Goal: Check status: Check status

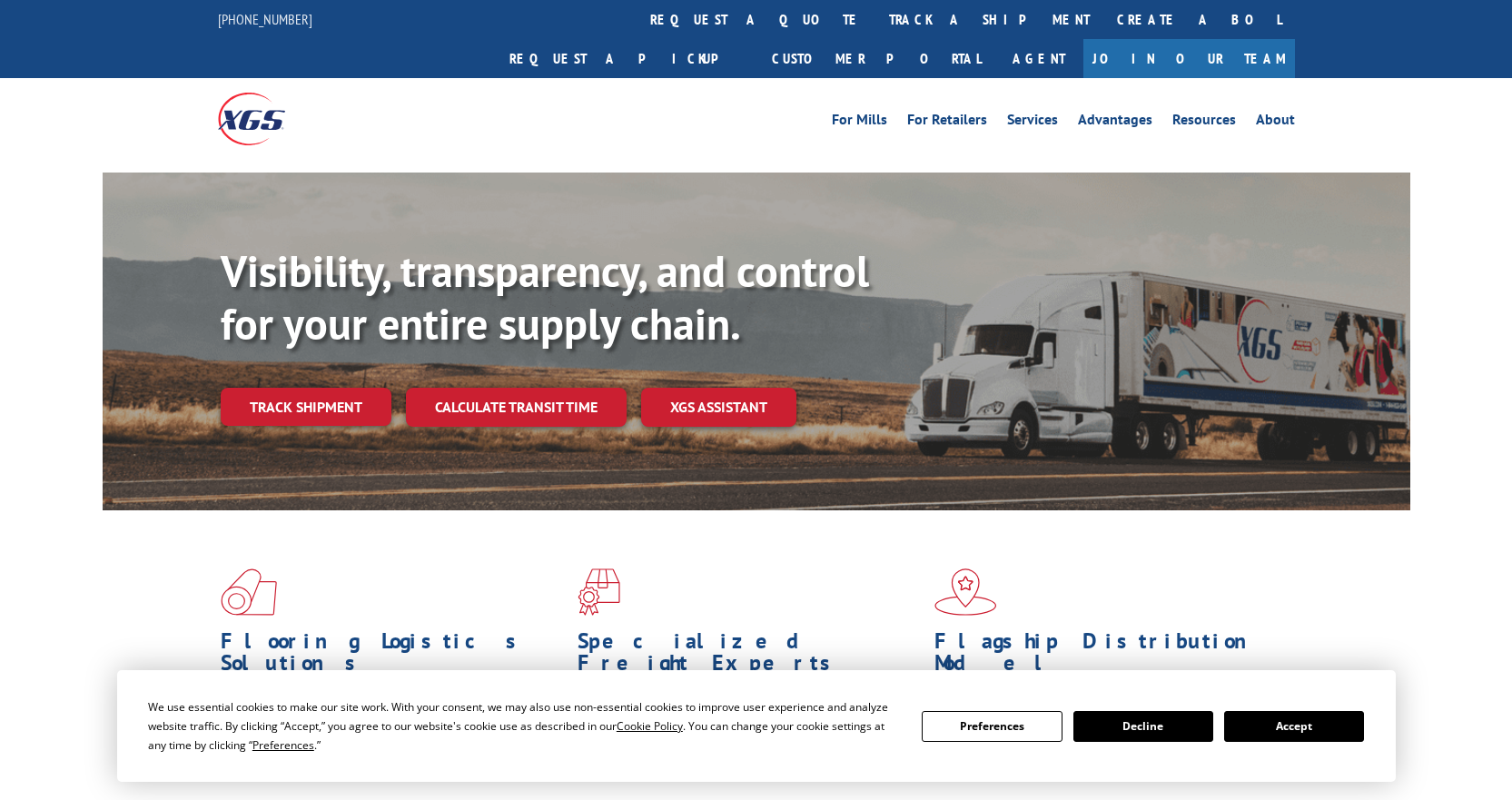
click at [318, 388] on link "Track shipment" at bounding box center [306, 407] width 171 height 38
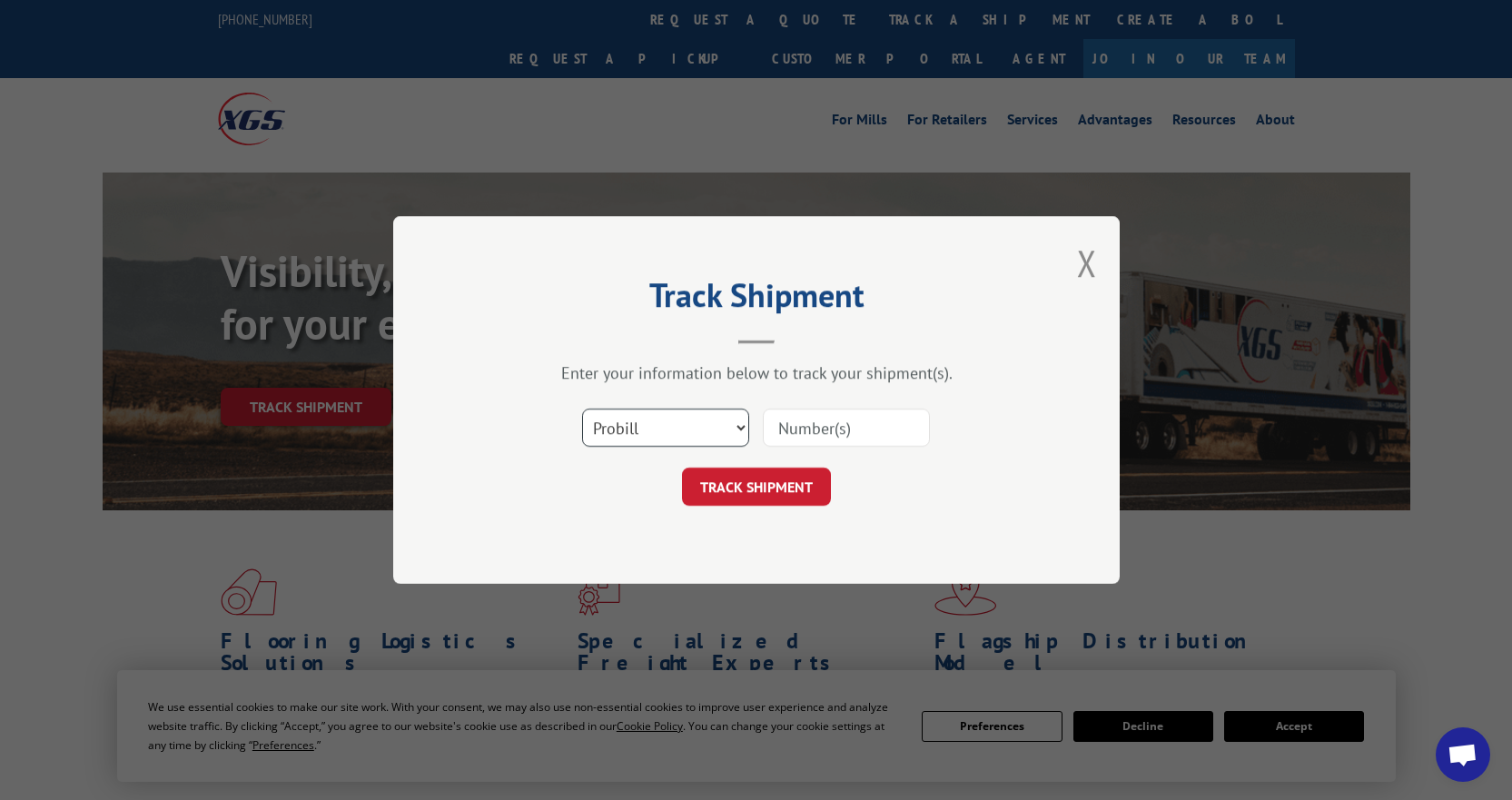
click at [725, 429] on select "Select category... Probill BOL PO" at bounding box center [665, 428] width 167 height 38
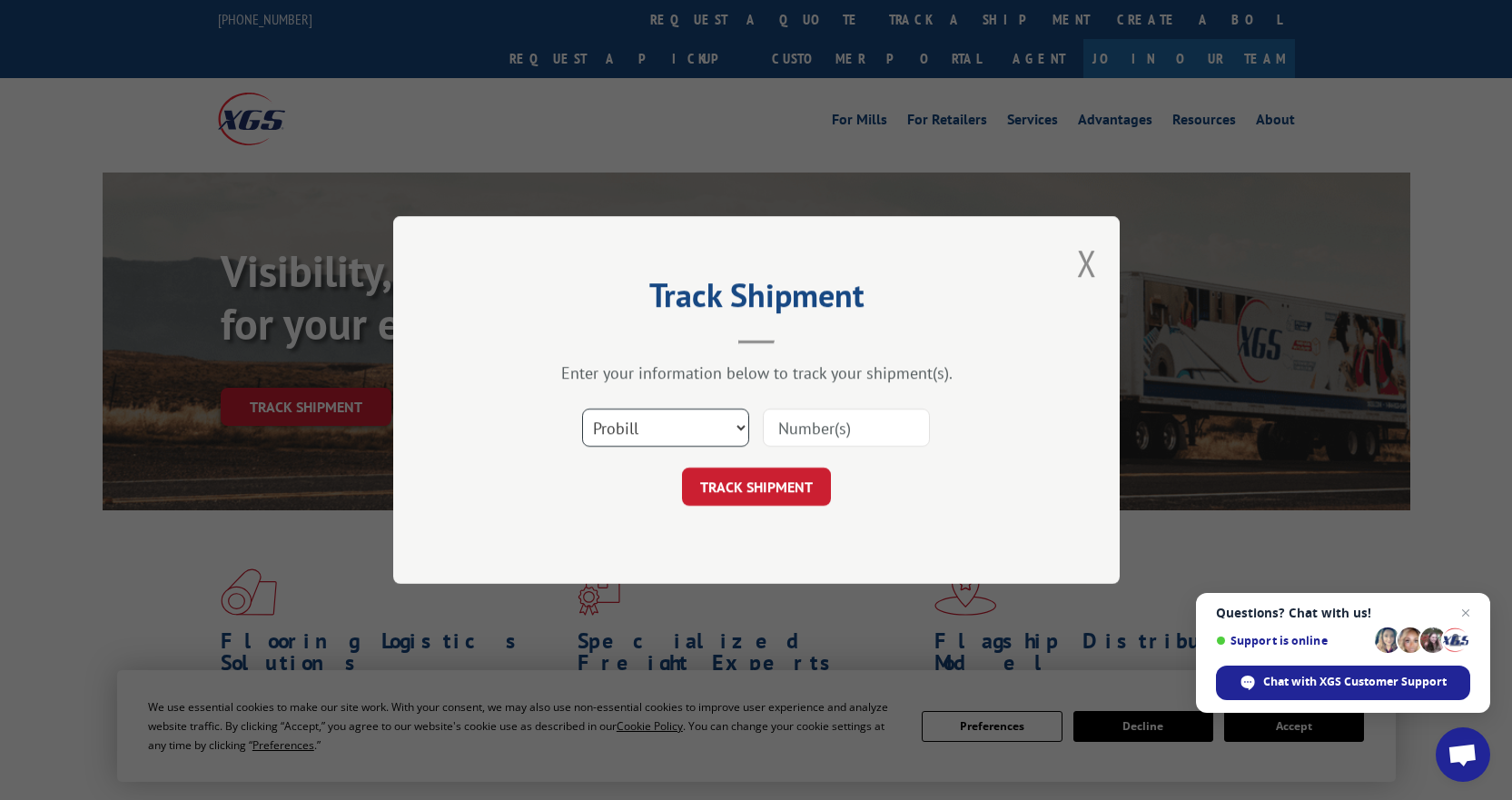
select select "po"
click at [582, 409] on select "Select category... Probill BOL PO" at bounding box center [665, 428] width 167 height 38
click at [820, 431] on input at bounding box center [846, 428] width 167 height 38
paste input "16636456"
type input "16636456"
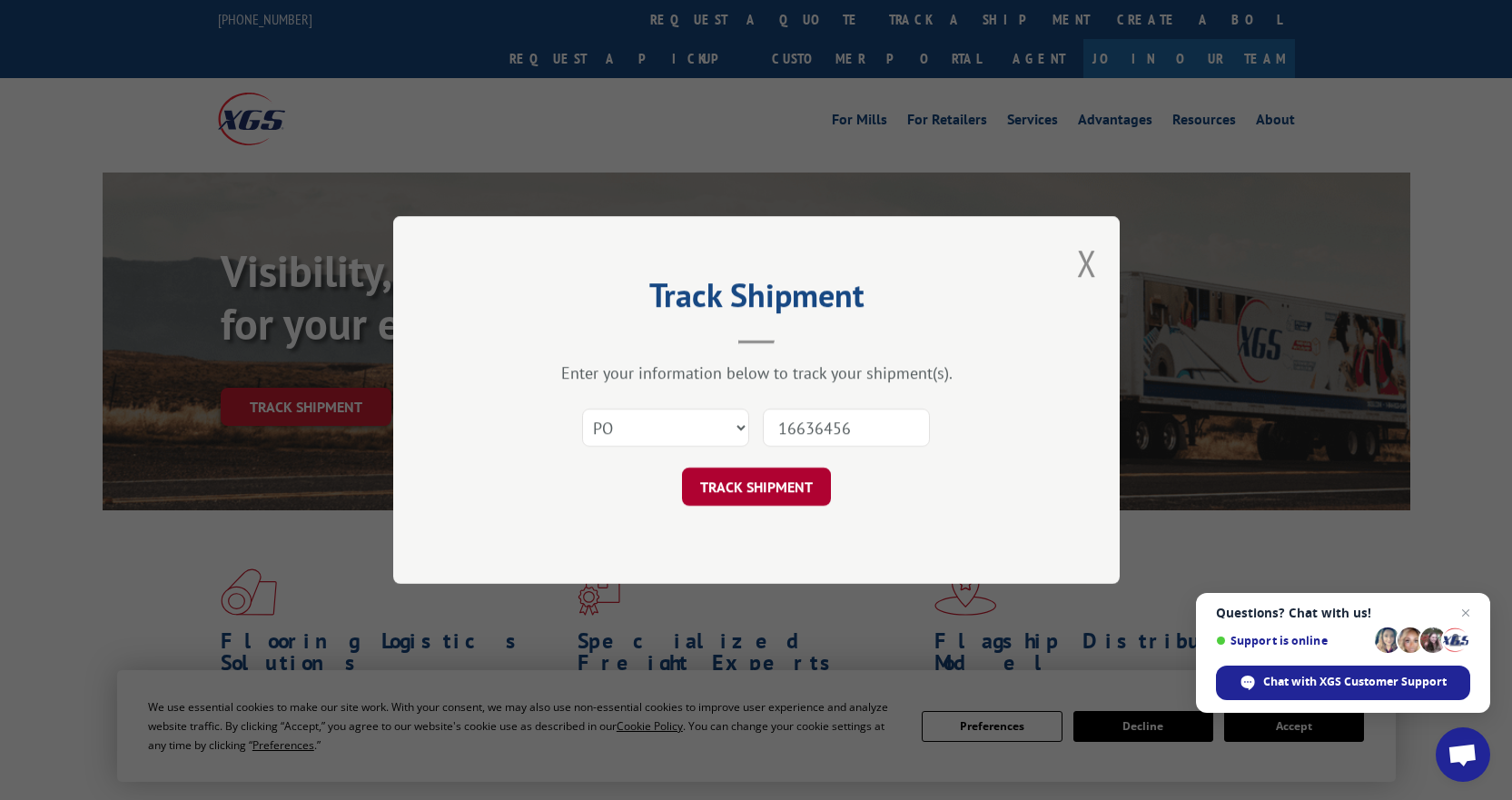
click at [773, 472] on button "TRACK SHIPMENT" at bounding box center [756, 487] width 149 height 38
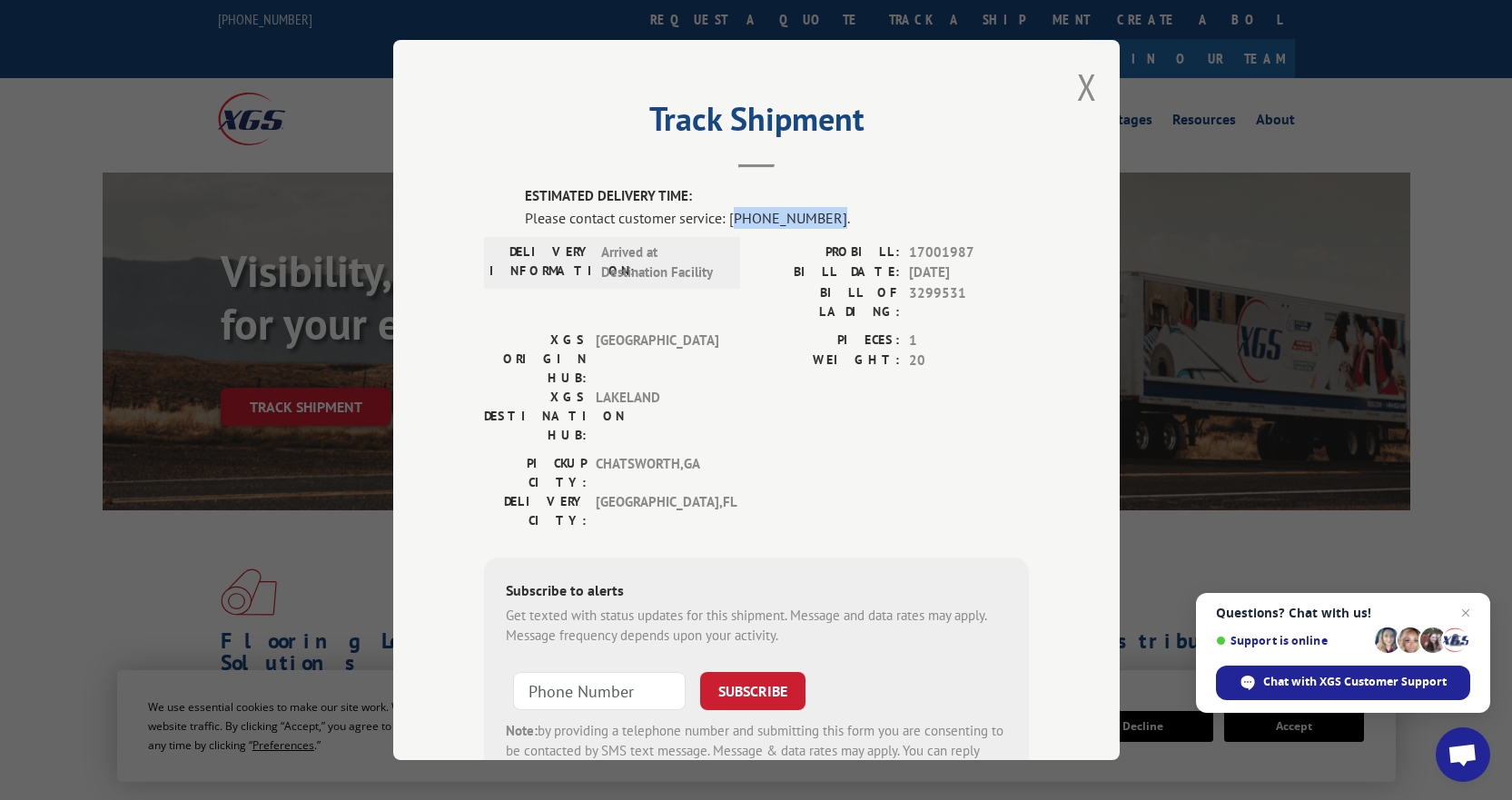
drag, startPoint x: 817, startPoint y: 214, endPoint x: 729, endPoint y: 226, distance: 88.8
click at [729, 226] on div "Please contact customer service: [PHONE_NUMBER]." at bounding box center [777, 218] width 504 height 22
copy div "844) 947-7447"
